Goal: Task Accomplishment & Management: Complete application form

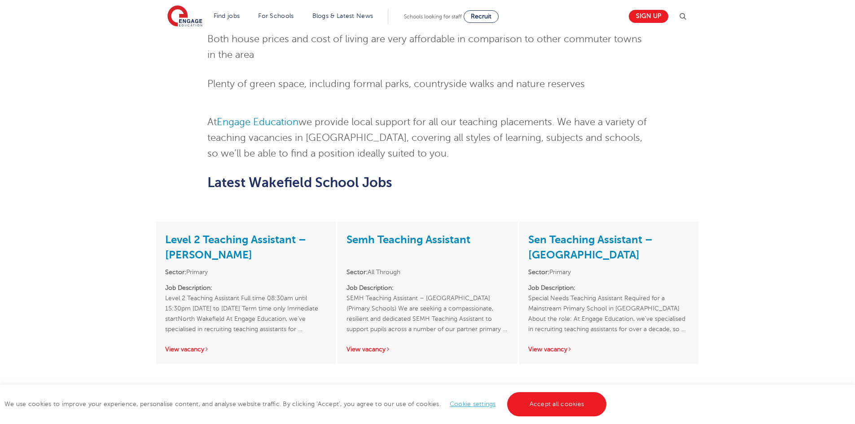
scroll to position [987, 0]
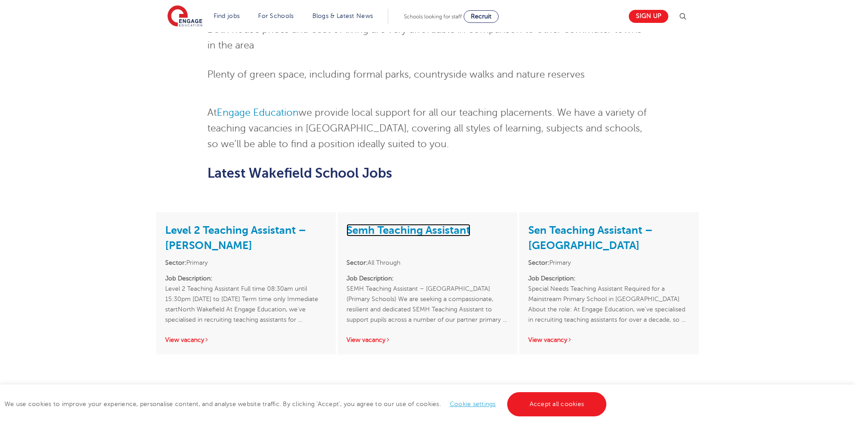
click at [406, 224] on link "Semh Teaching Assistant" at bounding box center [408, 230] width 124 height 13
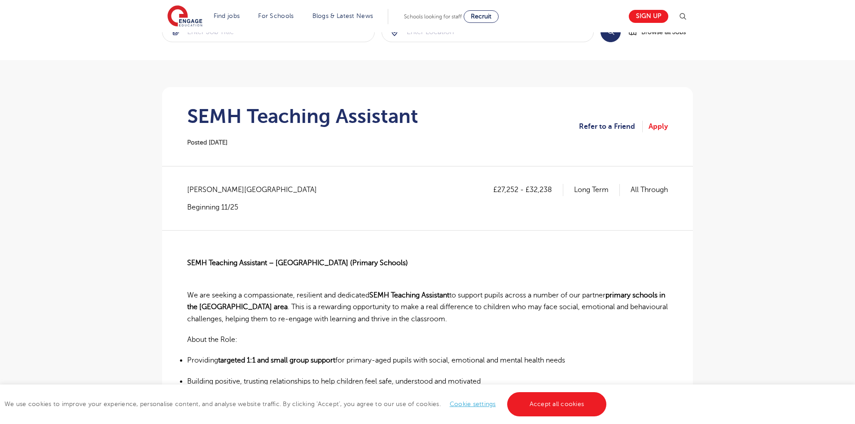
scroll to position [45, 0]
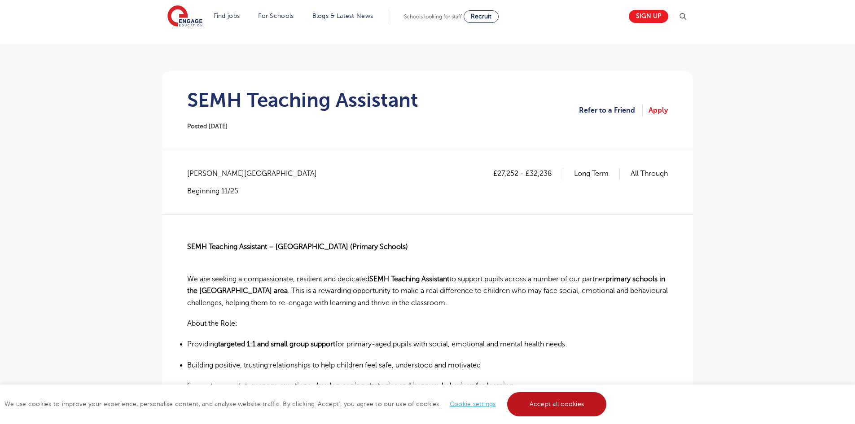
click at [566, 406] on link "Accept all cookies" at bounding box center [557, 404] width 100 height 24
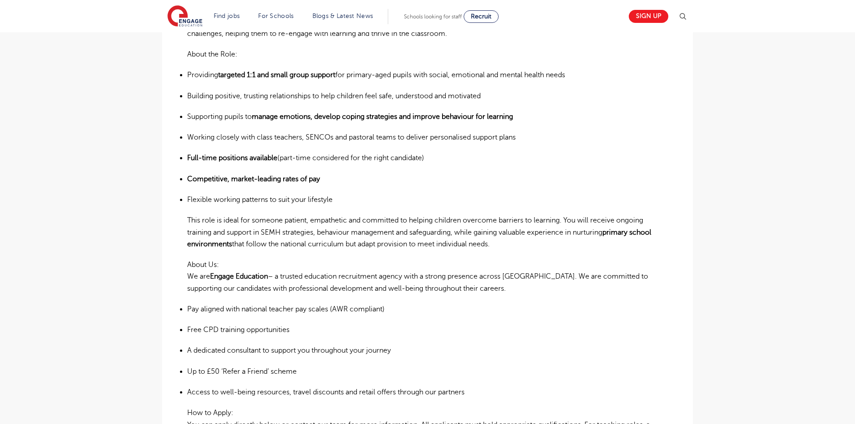
scroll to position [583, 0]
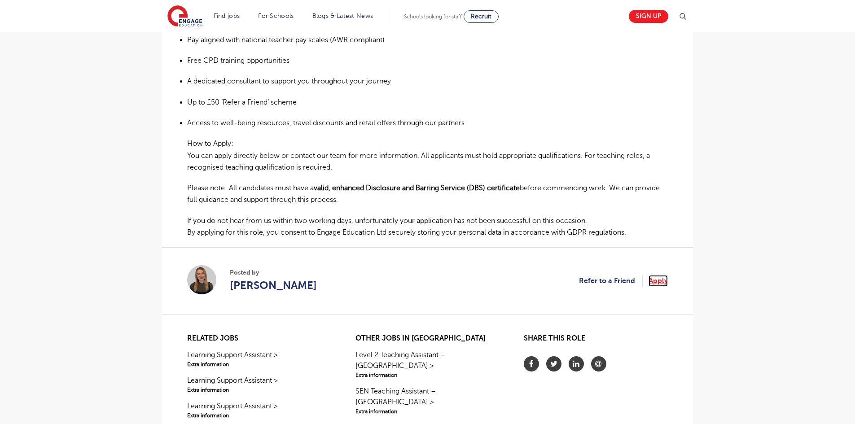
click at [660, 280] on link "Apply" at bounding box center [657, 281] width 19 height 12
click at [666, 275] on link "Apply" at bounding box center [657, 281] width 19 height 12
